Goal: Register for event/course

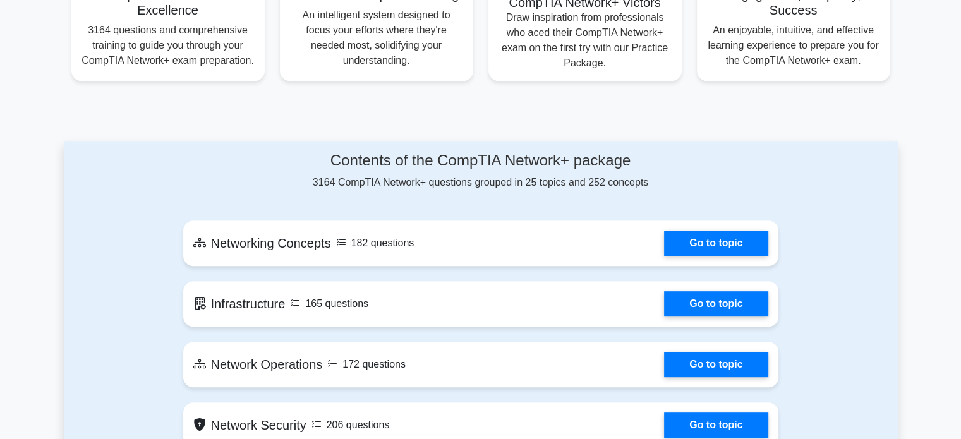
scroll to position [472, 0]
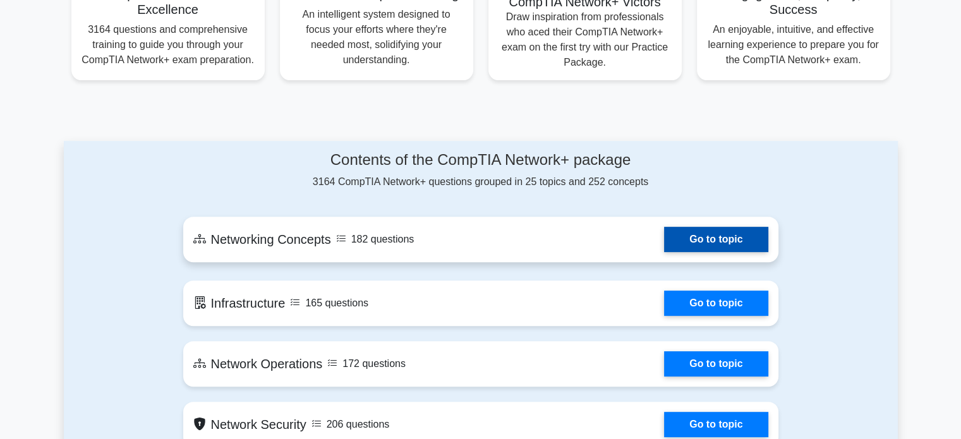
click at [703, 252] on link "Go to topic" at bounding box center [716, 239] width 104 height 25
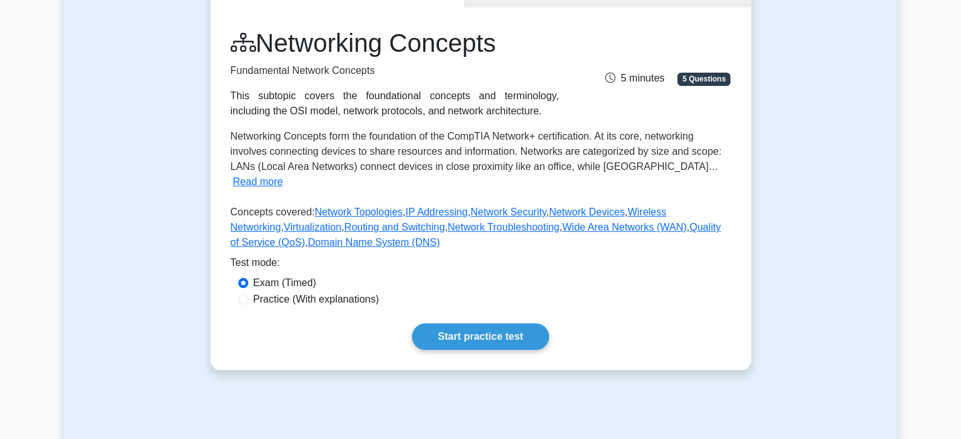
scroll to position [154, 0]
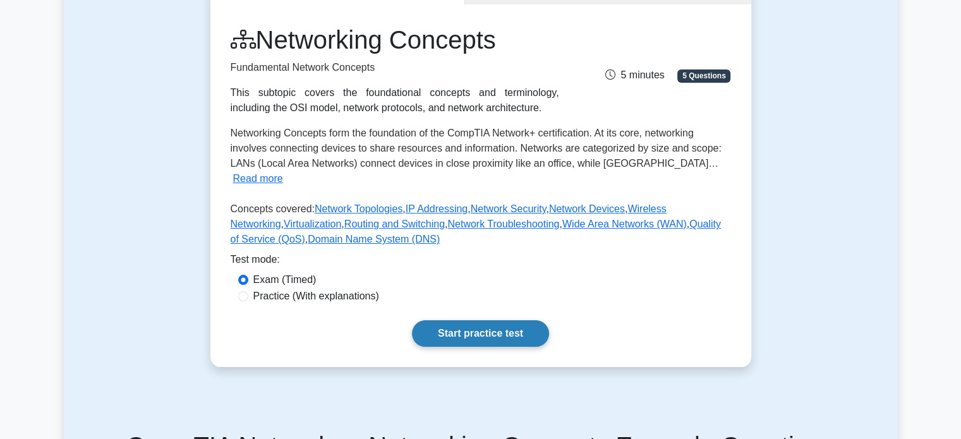
click at [500, 320] on link "Start practice test" at bounding box center [480, 333] width 137 height 27
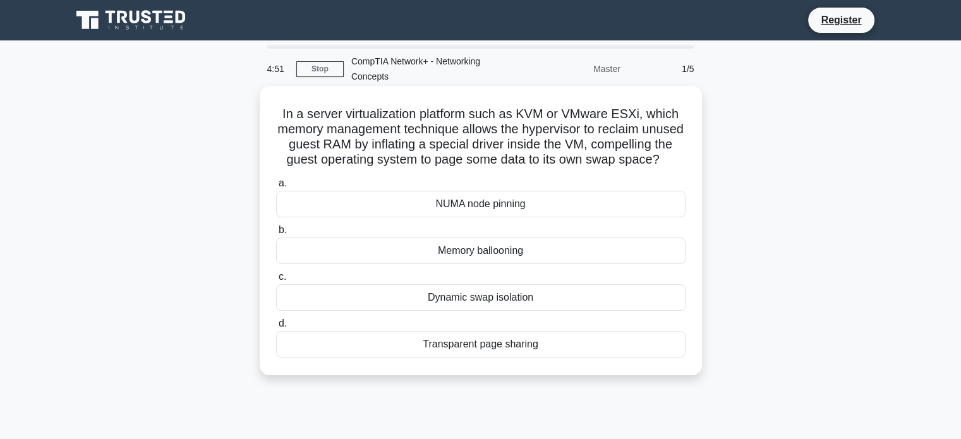
click at [455, 214] on div "NUMA node pinning" at bounding box center [480, 204] width 409 height 27
click at [276, 188] on input "a. NUMA node pinning" at bounding box center [276, 183] width 0 height 8
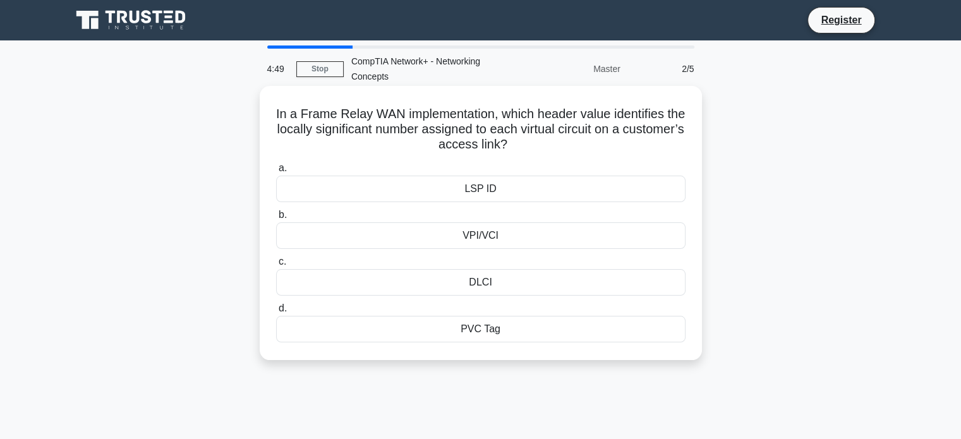
click at [466, 229] on div "VPI/VCI" at bounding box center [480, 235] width 409 height 27
click at [276, 219] on input "b. VPI/VCI" at bounding box center [276, 215] width 0 height 8
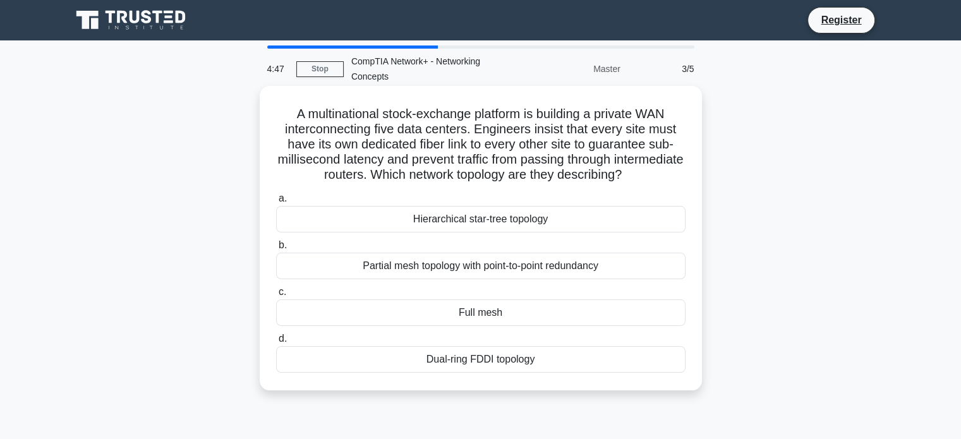
click at [476, 308] on div "Full mesh" at bounding box center [480, 312] width 409 height 27
click at [276, 296] on input "c. Full mesh" at bounding box center [276, 292] width 0 height 8
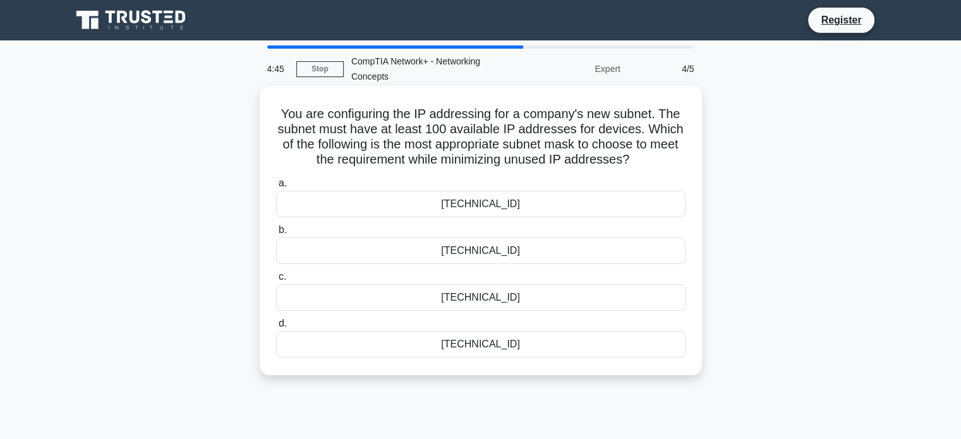
click at [501, 213] on div "255.255.255.0" at bounding box center [480, 204] width 409 height 27
click at [276, 188] on input "a. 255.255.255.0" at bounding box center [276, 183] width 0 height 8
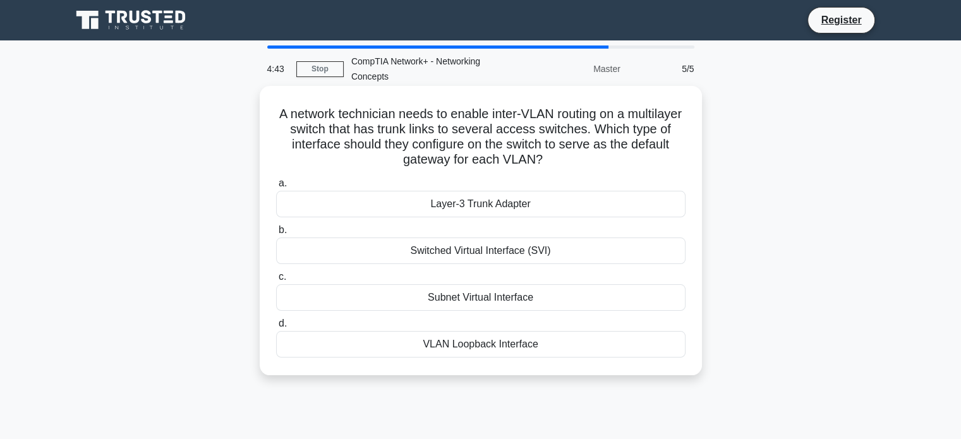
click at [515, 255] on div "Switched Virtual Interface (SVI)" at bounding box center [480, 250] width 409 height 27
click at [276, 234] on input "b. Switched Virtual Interface (SVI)" at bounding box center [276, 230] width 0 height 8
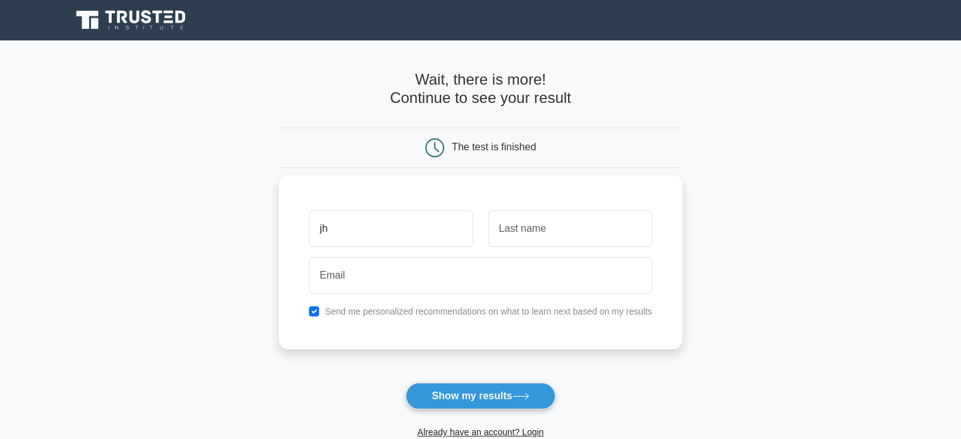
type input "jh"
click at [539, 224] on input "text" at bounding box center [570, 228] width 164 height 37
type input "nb"
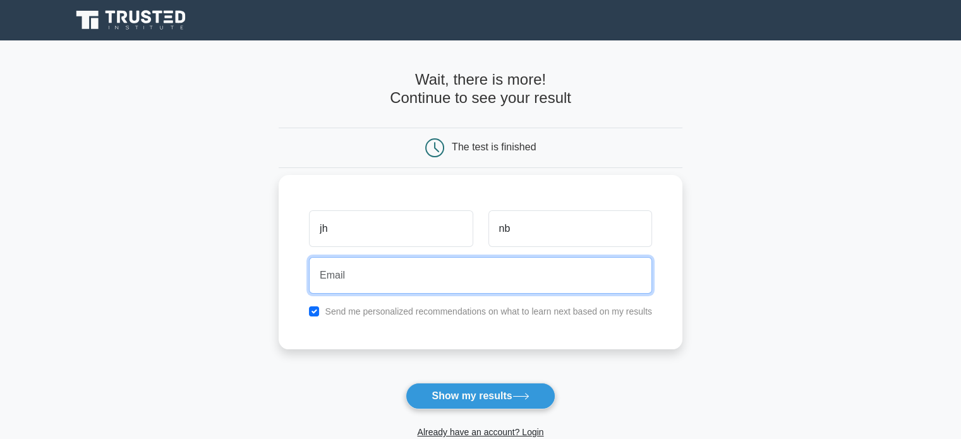
click at [468, 285] on input "email" at bounding box center [480, 275] width 343 height 37
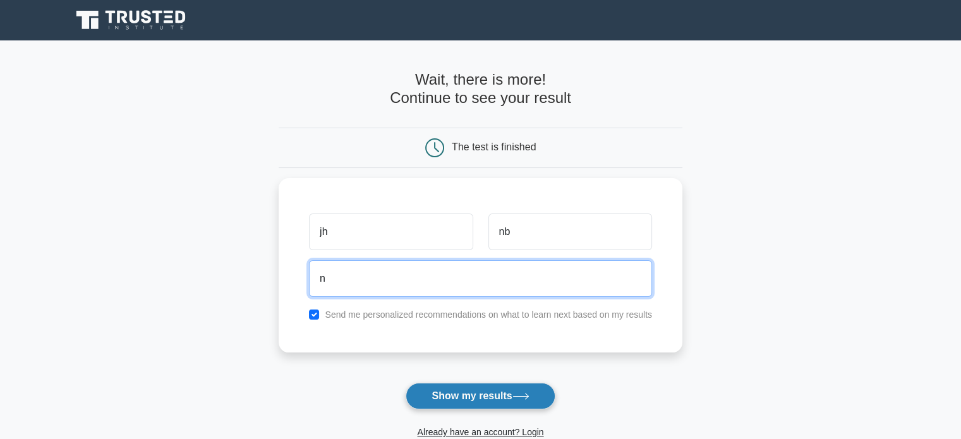
type input "n"
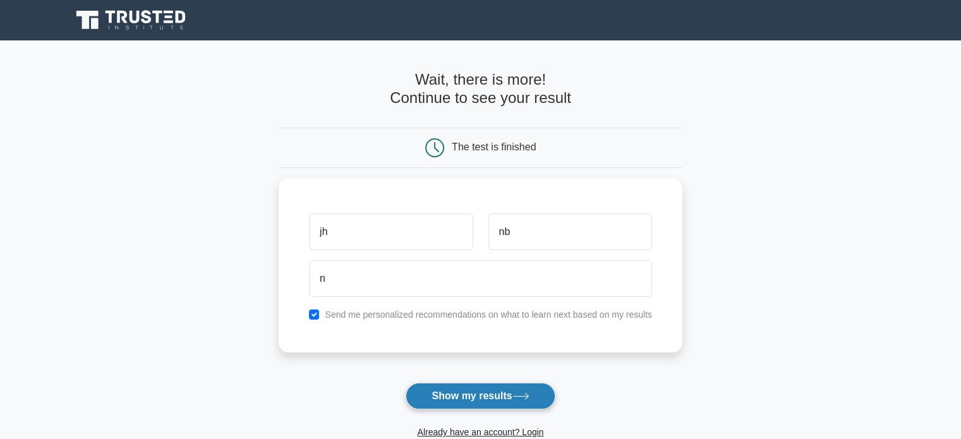
click at [496, 393] on button "Show my results" at bounding box center [479, 396] width 149 height 27
